Goal: Task Accomplishment & Management: Use online tool/utility

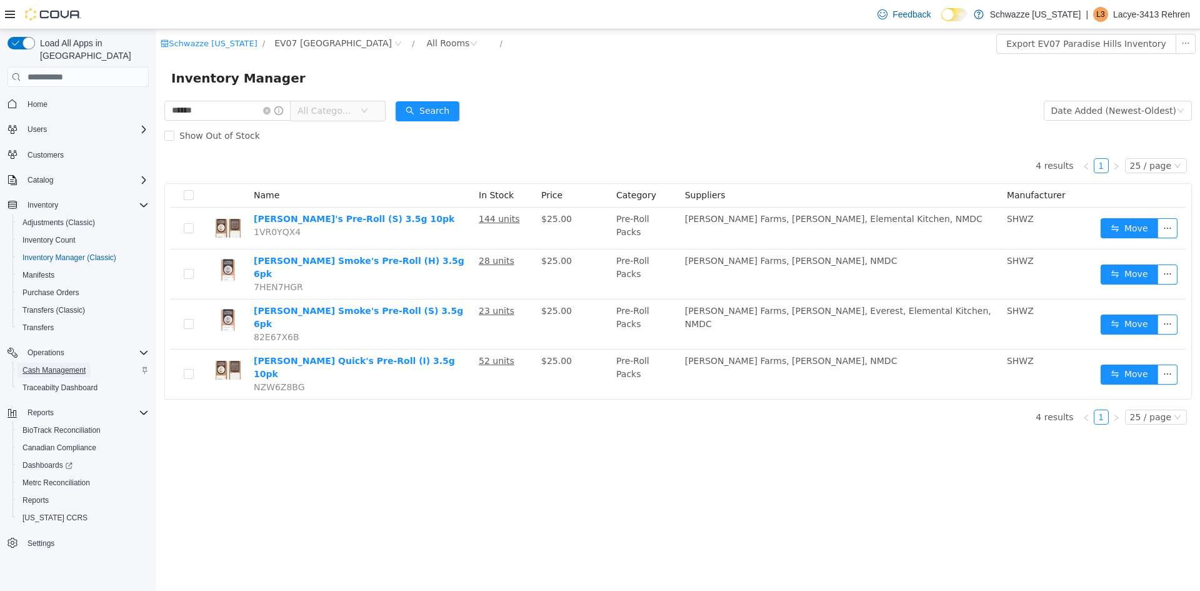
click at [71, 365] on span "Cash Management" at bounding box center [54, 370] width 63 height 10
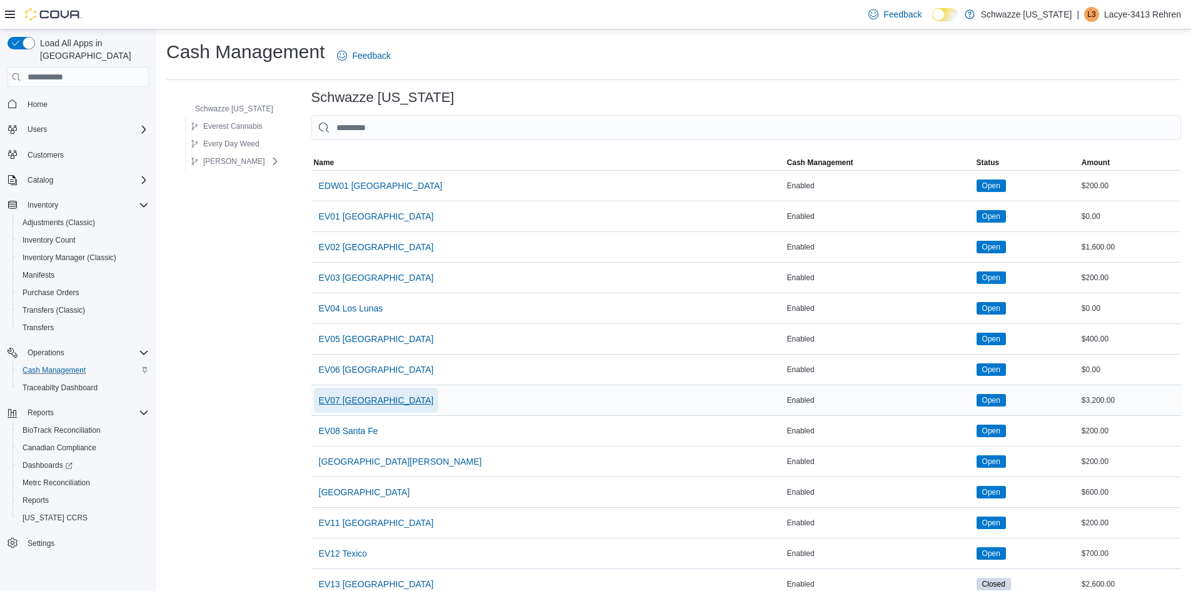
click at [369, 398] on span "EV07 [GEOGRAPHIC_DATA]" at bounding box center [376, 400] width 115 height 13
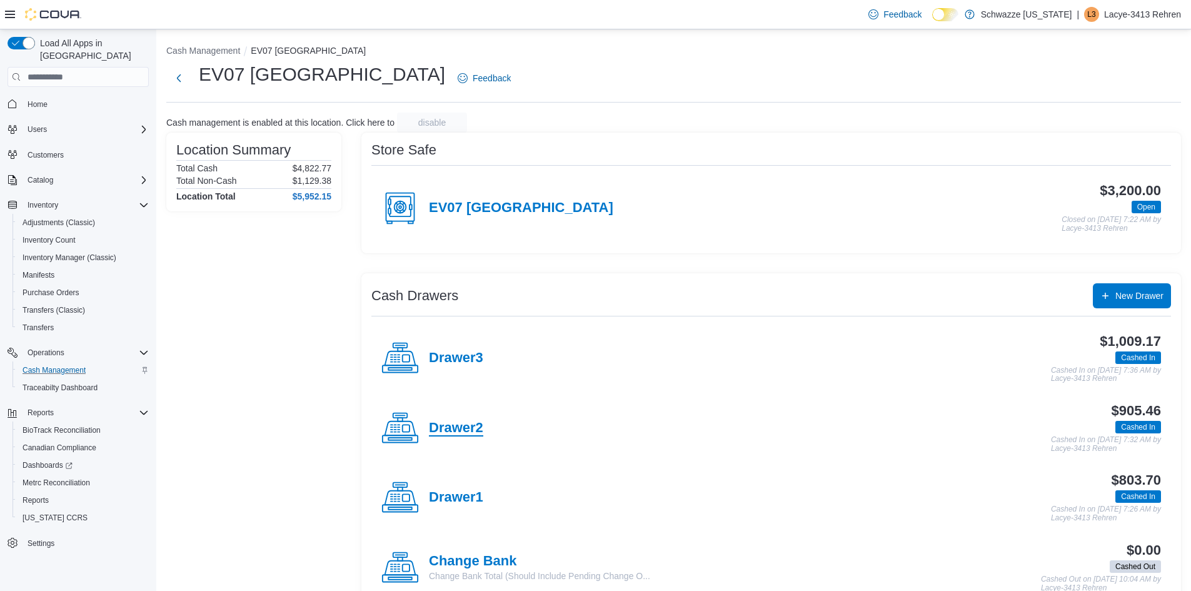
click at [466, 428] on h4 "Drawer2" at bounding box center [456, 428] width 54 height 16
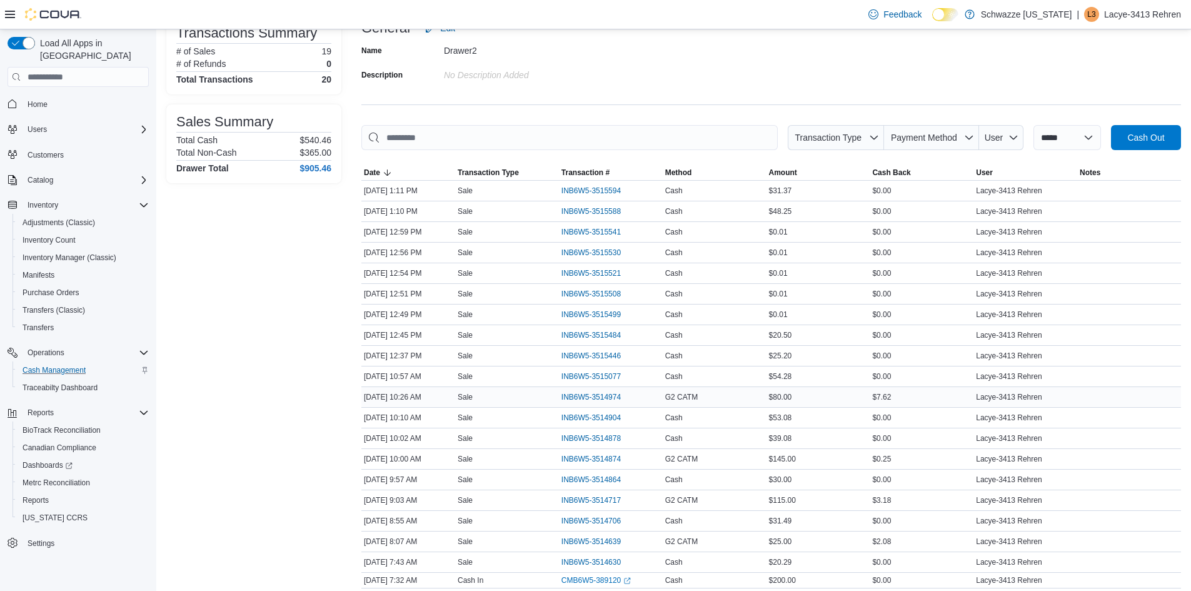
scroll to position [81, 0]
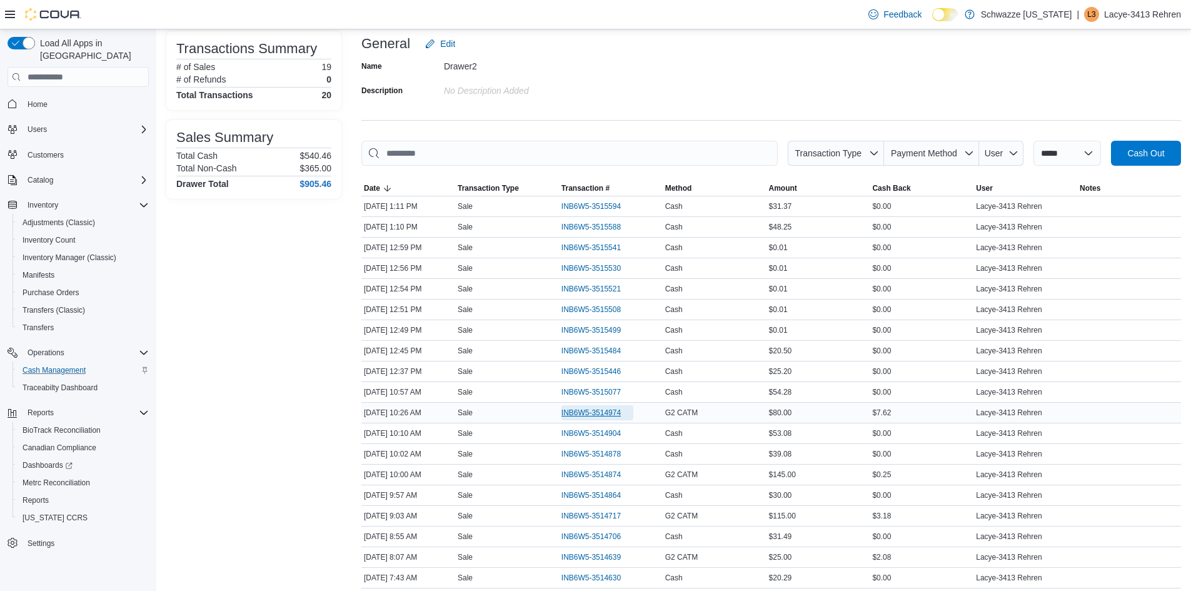
click at [595, 413] on span "INB6W5-3514974" at bounding box center [590, 413] width 59 height 10
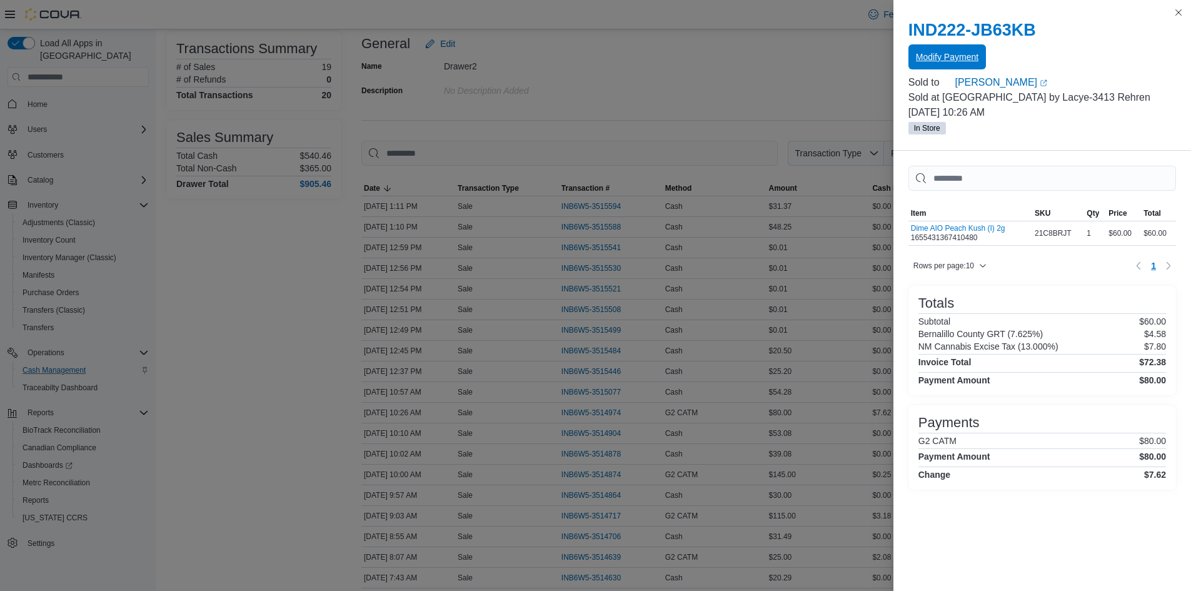
click at [935, 53] on span "Modify Payment" at bounding box center [947, 57] width 63 height 13
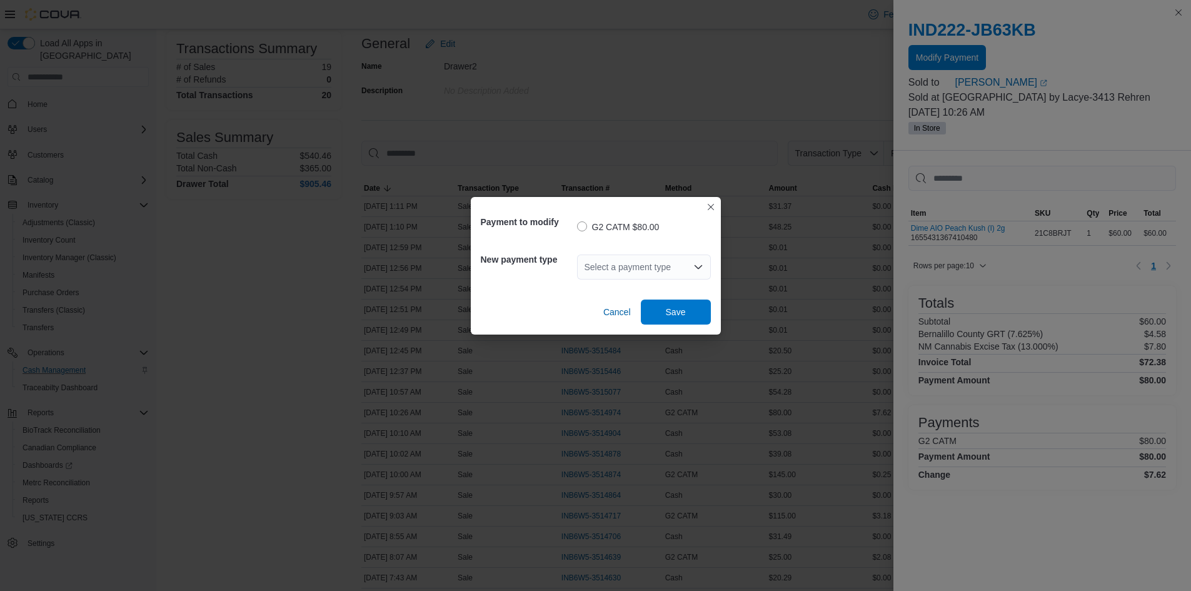
click at [654, 266] on div "Select a payment type" at bounding box center [644, 266] width 134 height 25
click at [613, 288] on span "Cash" at bounding box center [652, 288] width 104 height 13
click at [673, 313] on span "Save" at bounding box center [676, 311] width 20 height 13
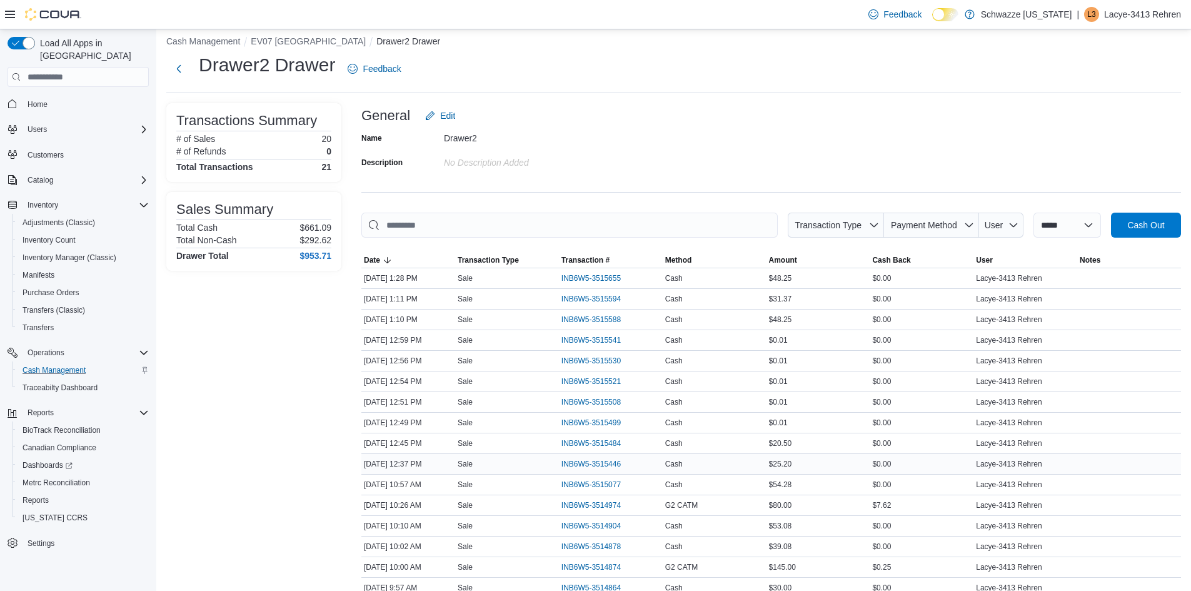
scroll to position [0, 0]
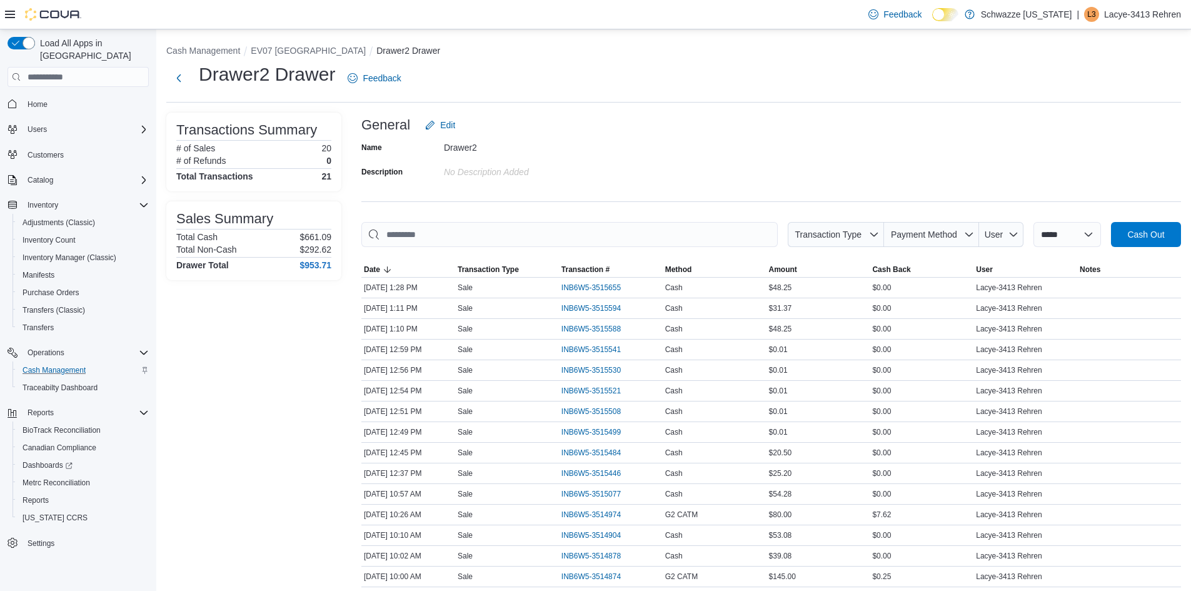
click at [776, 89] on div "Drawer2 Drawer Feedback" at bounding box center [673, 78] width 1015 height 33
